Goal: Check status

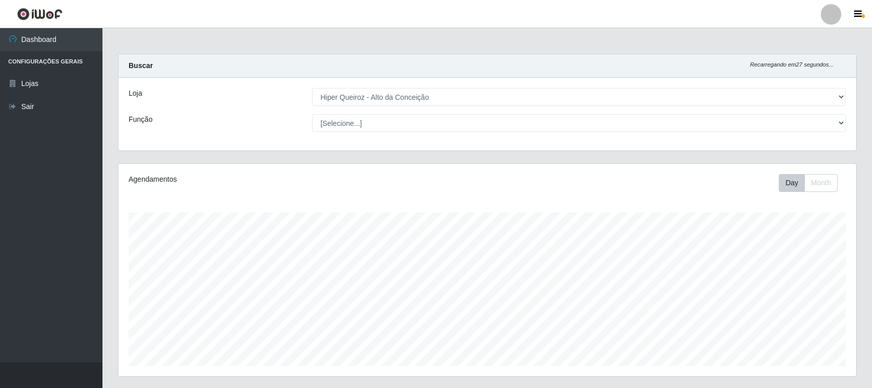
select select "515"
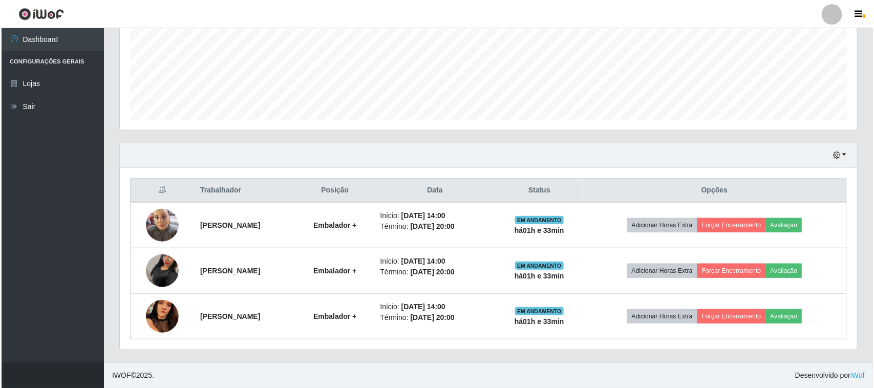
scroll to position [213, 737]
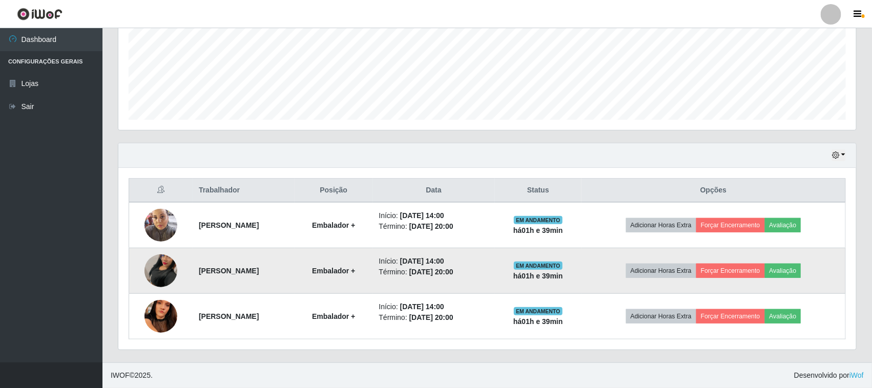
click at [151, 274] on img at bounding box center [160, 271] width 33 height 58
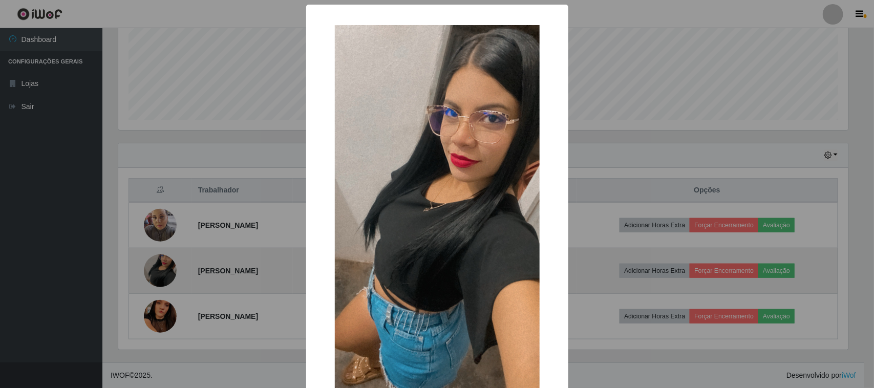
click at [151, 274] on div "× OK Cancel" at bounding box center [437, 194] width 874 height 388
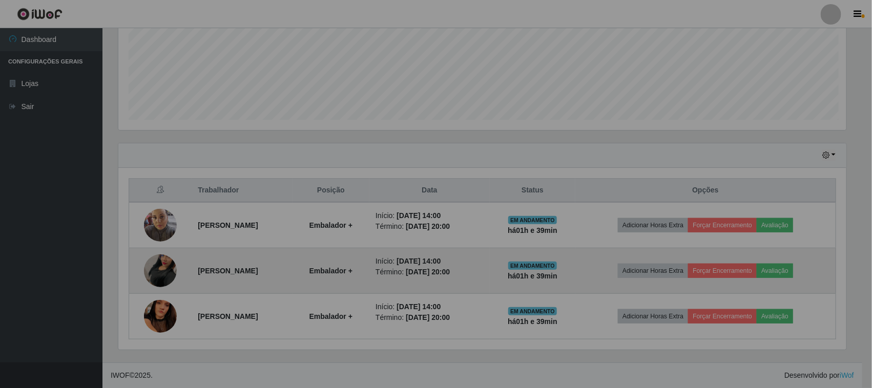
scroll to position [213, 737]
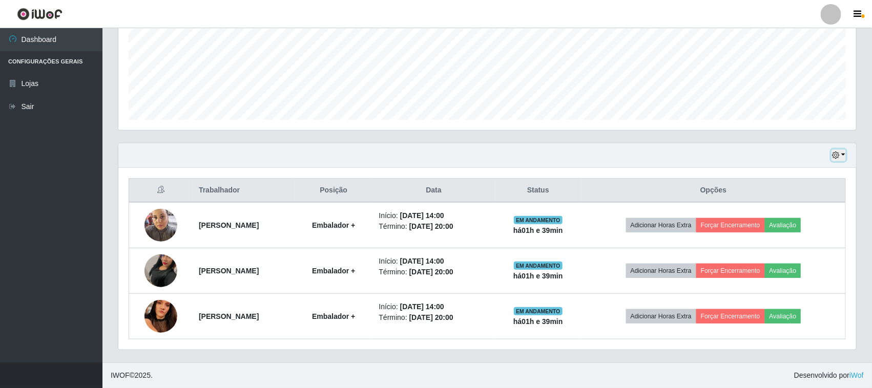
click at [845, 160] on button "button" at bounding box center [838, 156] width 14 height 12
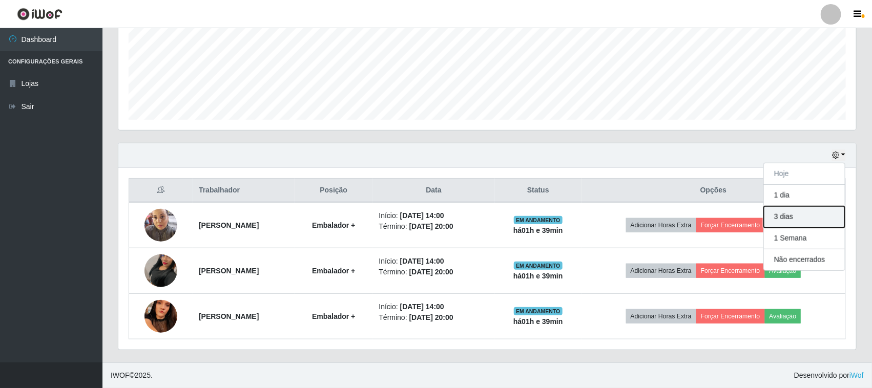
click at [795, 221] on button "3 dias" at bounding box center [803, 217] width 81 height 22
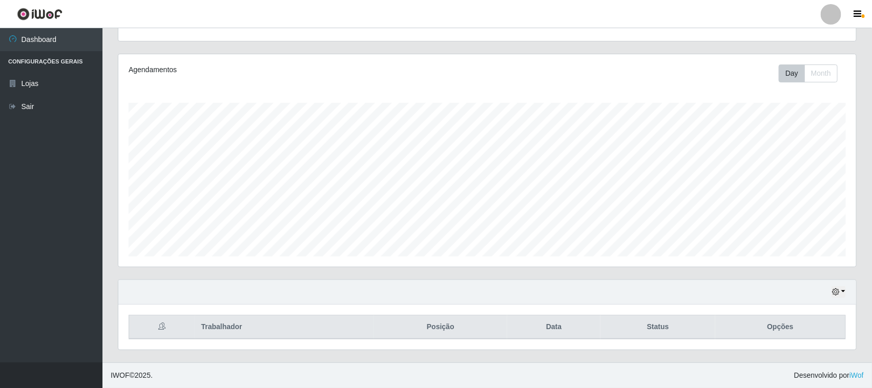
scroll to position [247, 0]
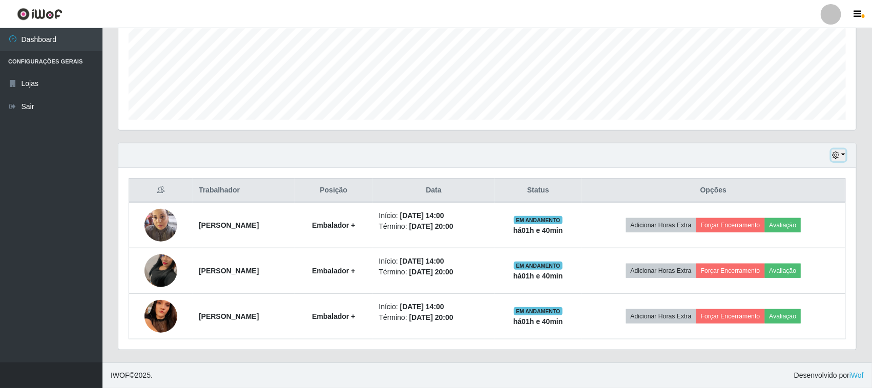
click at [843, 155] on button "button" at bounding box center [838, 156] width 14 height 12
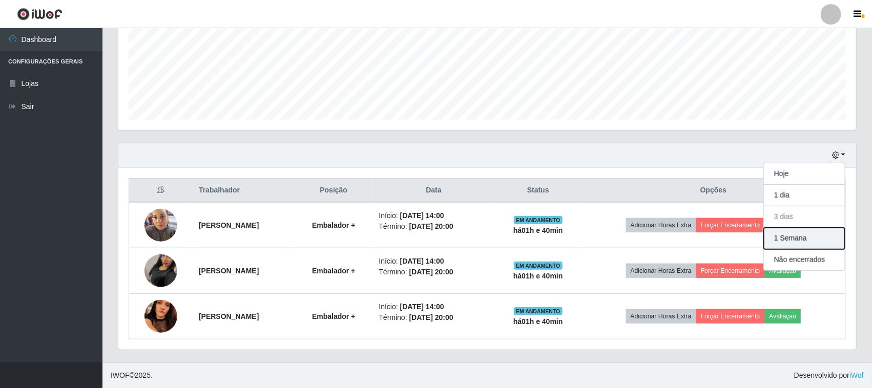
click at [811, 236] on button "1 Semana" at bounding box center [803, 239] width 81 height 22
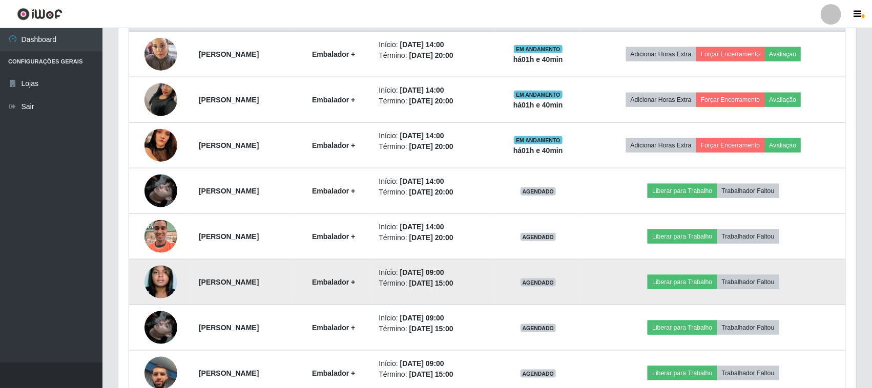
scroll to position [439, 0]
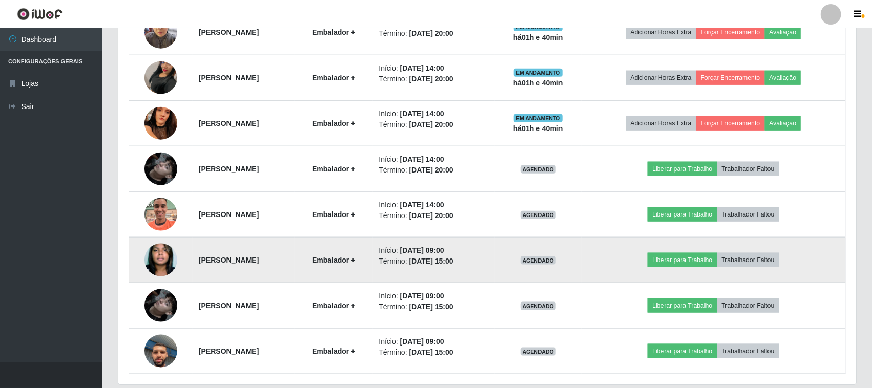
click at [152, 261] on img at bounding box center [160, 260] width 33 height 50
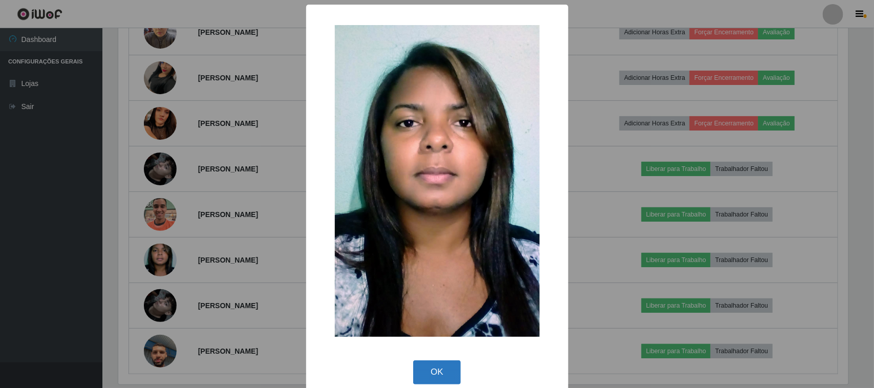
click at [446, 377] on button "OK" at bounding box center [437, 372] width 48 height 24
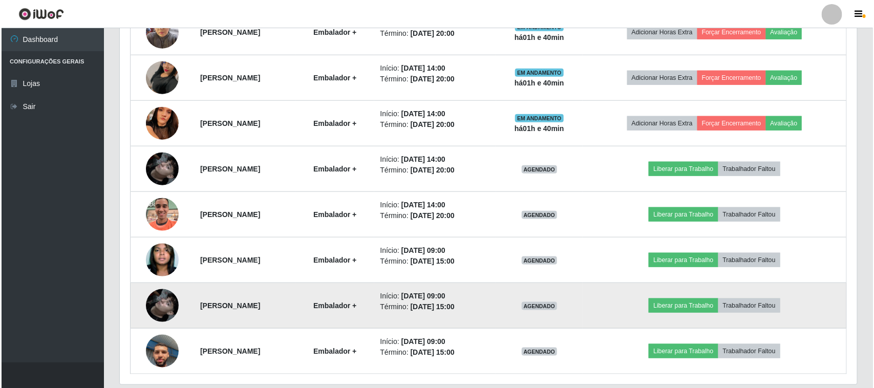
scroll to position [476, 0]
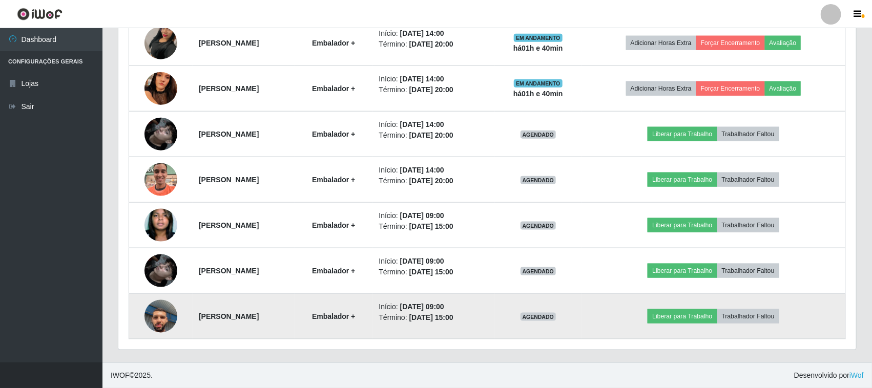
click at [157, 319] on img at bounding box center [160, 316] width 33 height 58
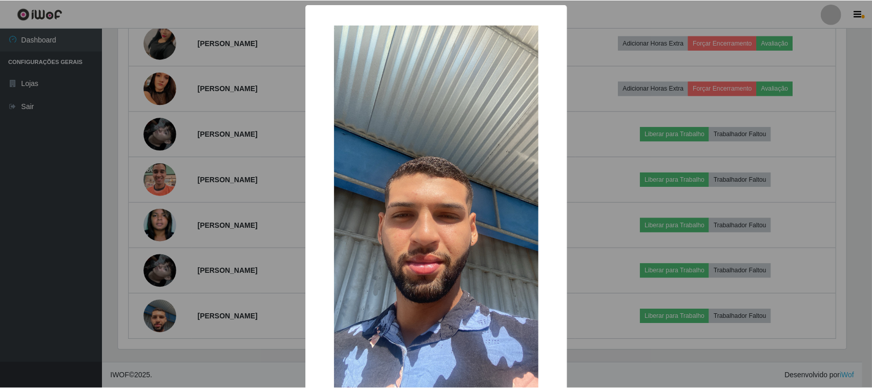
scroll to position [64, 0]
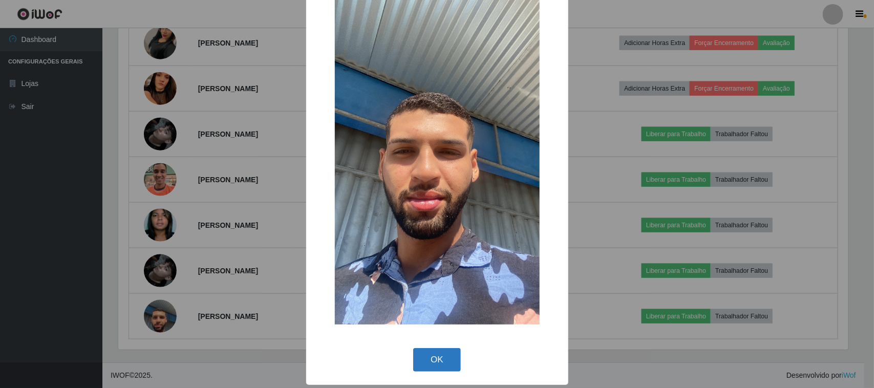
click at [418, 355] on button "OK" at bounding box center [437, 360] width 48 height 24
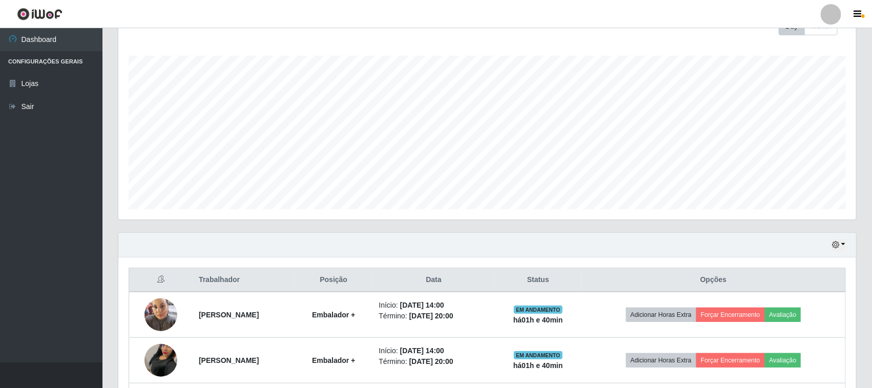
scroll to position [156, 0]
click at [841, 247] on button "button" at bounding box center [838, 246] width 14 height 12
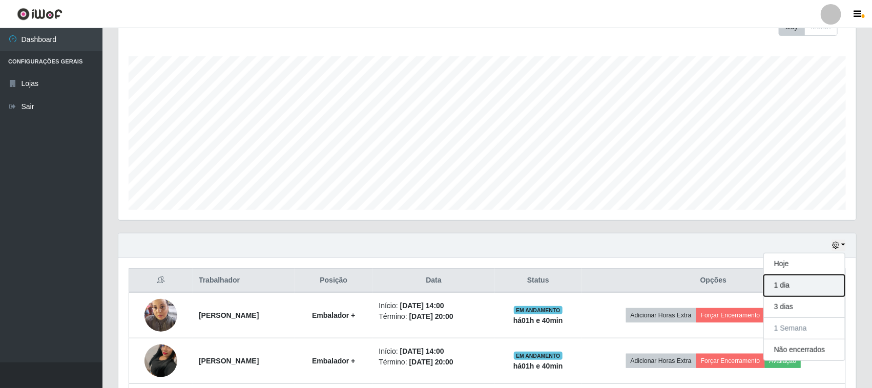
click at [802, 293] on button "1 dia" at bounding box center [803, 286] width 81 height 22
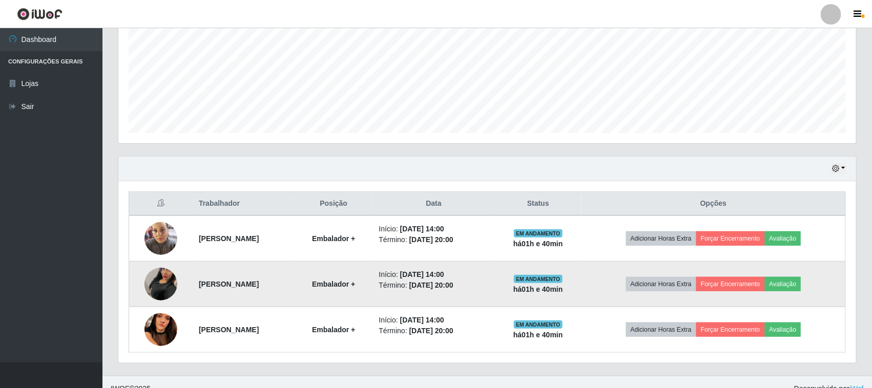
scroll to position [247, 0]
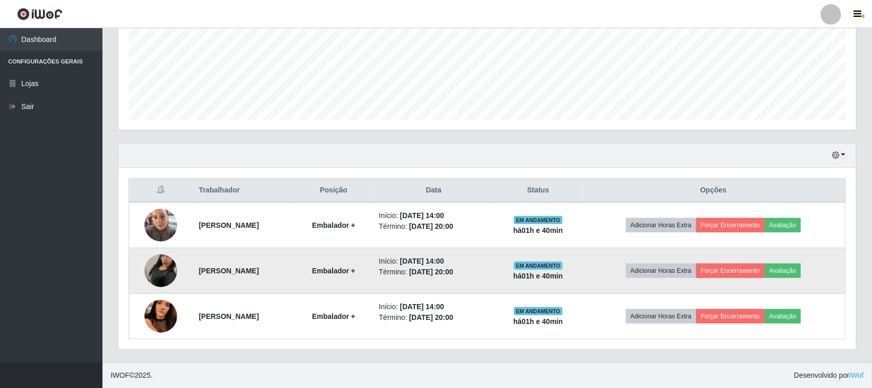
click at [165, 268] on img at bounding box center [160, 271] width 33 height 58
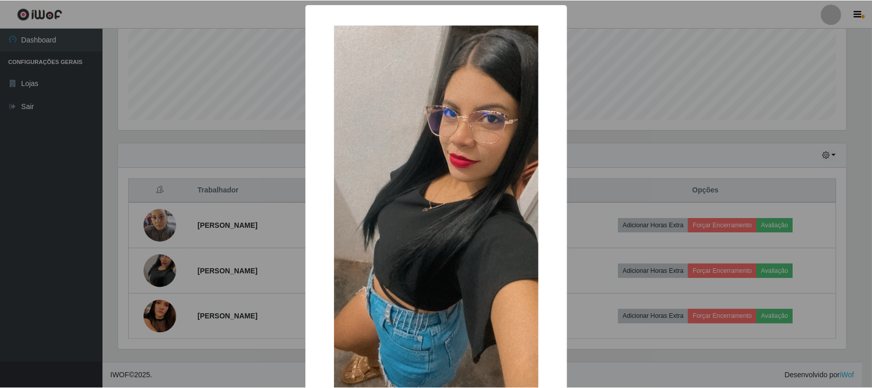
scroll to position [64, 0]
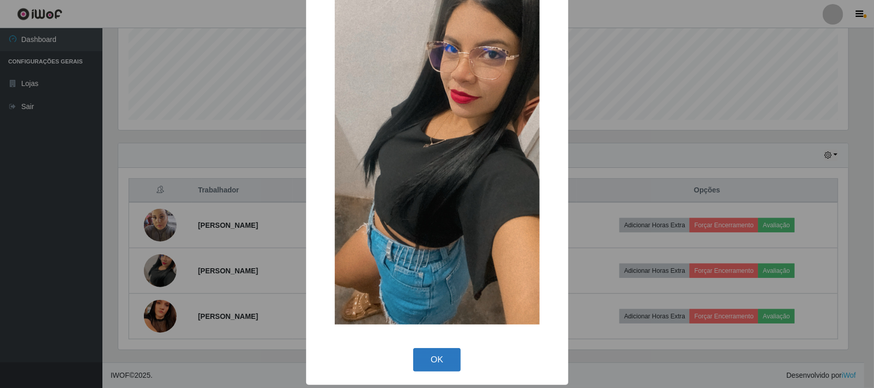
click at [426, 364] on button "OK" at bounding box center [437, 360] width 48 height 24
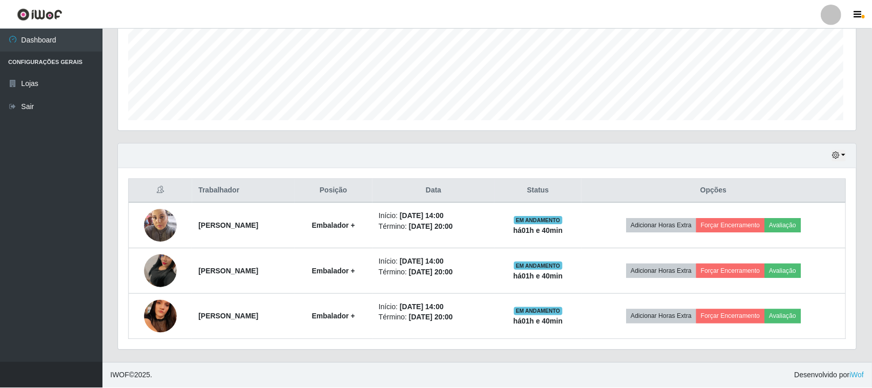
scroll to position [213, 737]
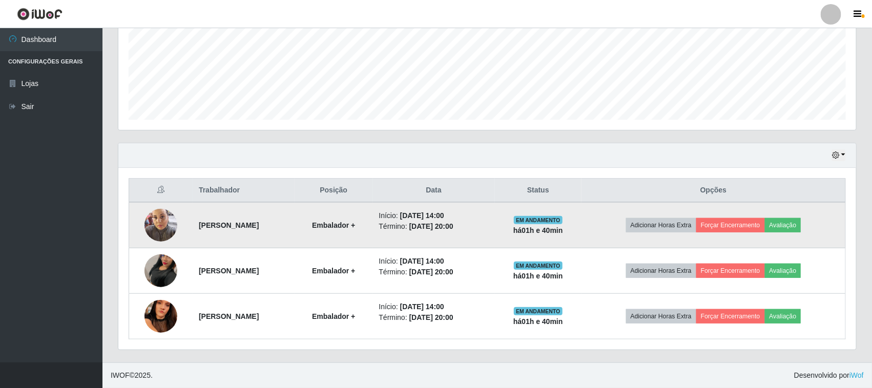
click at [155, 229] on img at bounding box center [160, 225] width 33 height 44
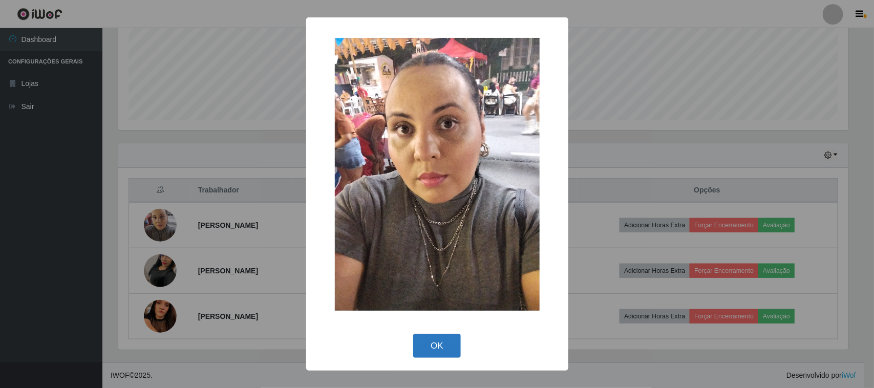
click at [440, 346] on button "OK" at bounding box center [437, 346] width 48 height 24
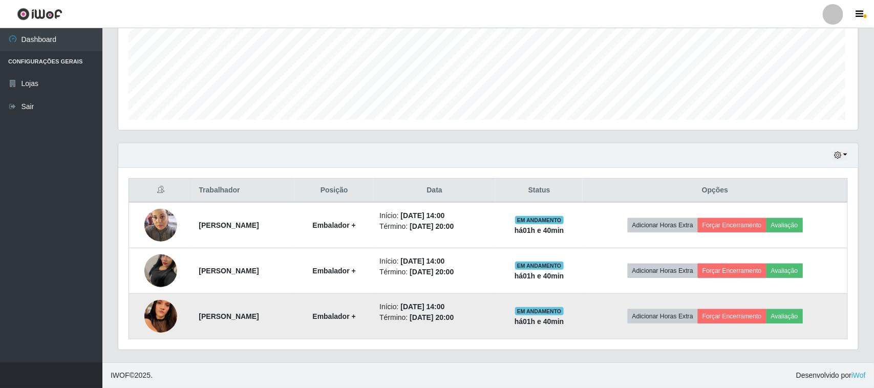
scroll to position [213, 737]
click at [163, 311] on img at bounding box center [160, 316] width 33 height 73
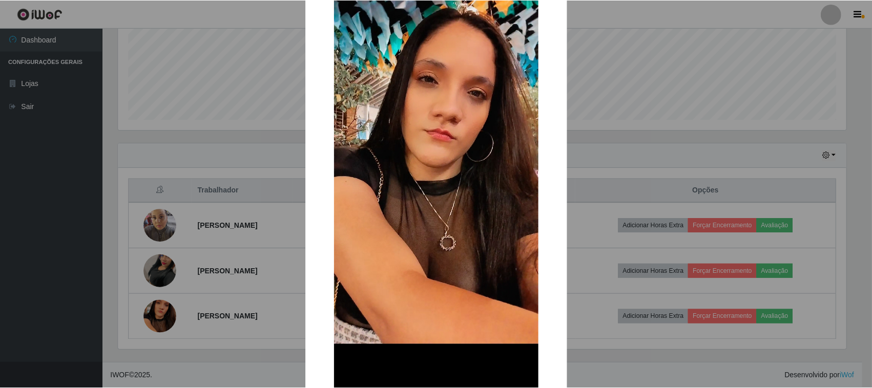
scroll to position [128, 0]
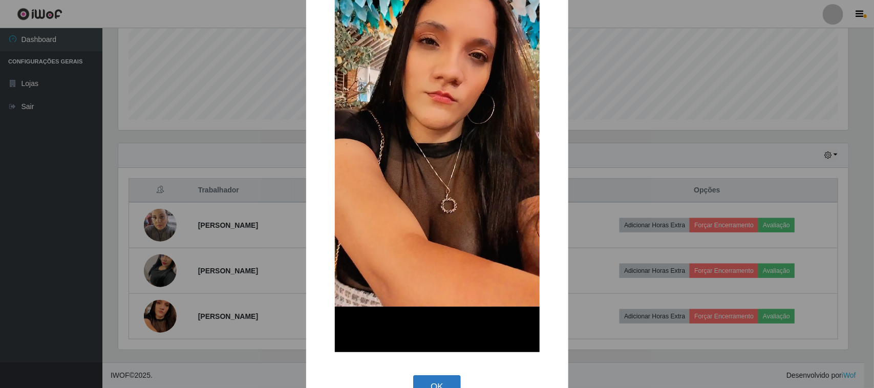
click at [441, 377] on button "OK" at bounding box center [437, 387] width 48 height 24
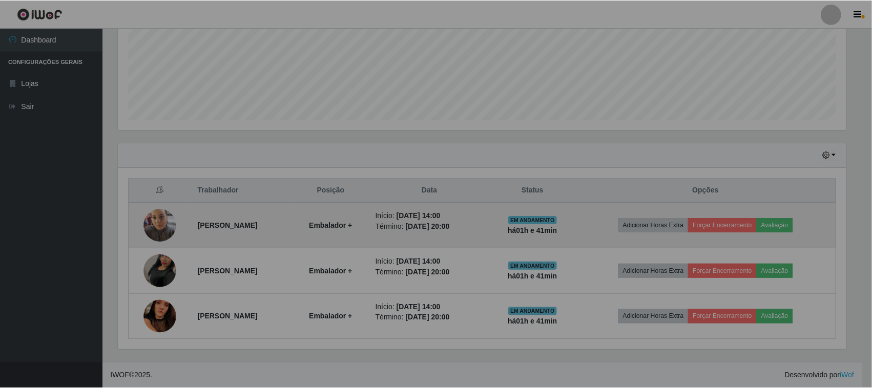
scroll to position [213, 737]
